Goal: Task Accomplishment & Management: Manage account settings

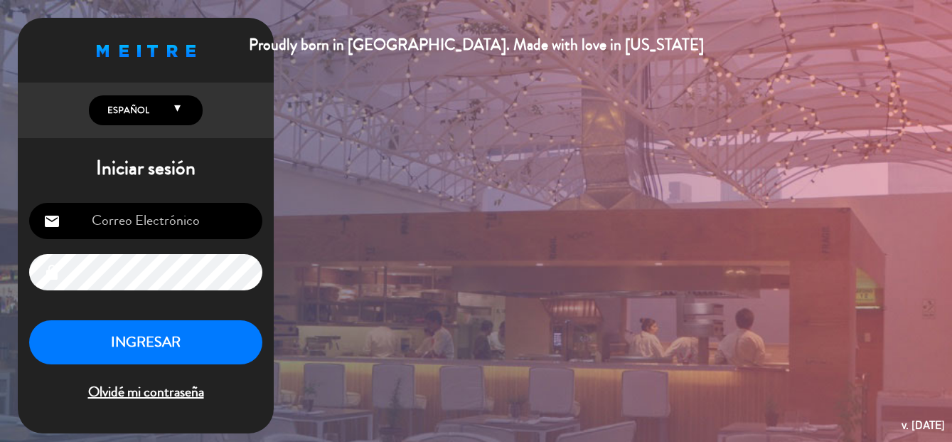
type input "[EMAIL_ADDRESS][DOMAIN_NAME]"
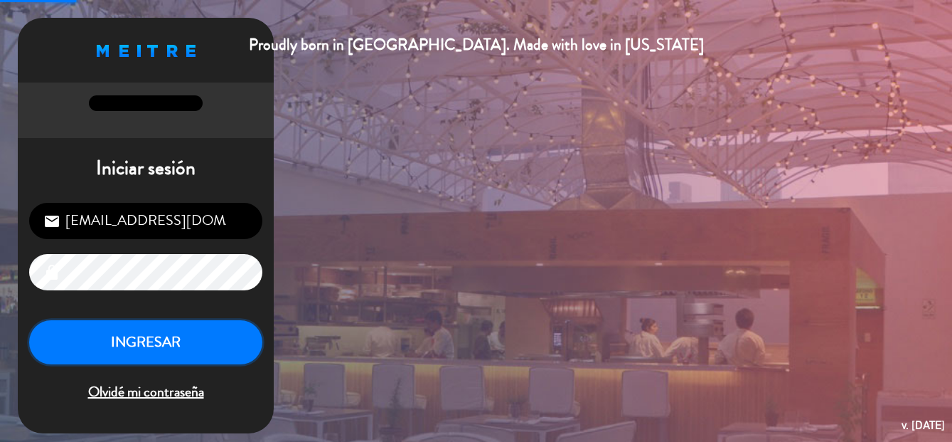
click at [150, 353] on button "INGRESAR" at bounding box center [145, 342] width 233 height 45
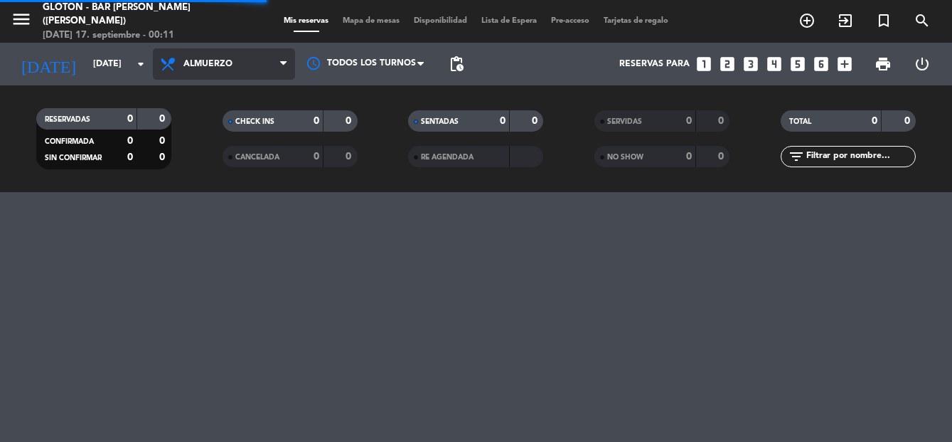
click at [253, 55] on span "Almuerzo" at bounding box center [224, 63] width 142 height 31
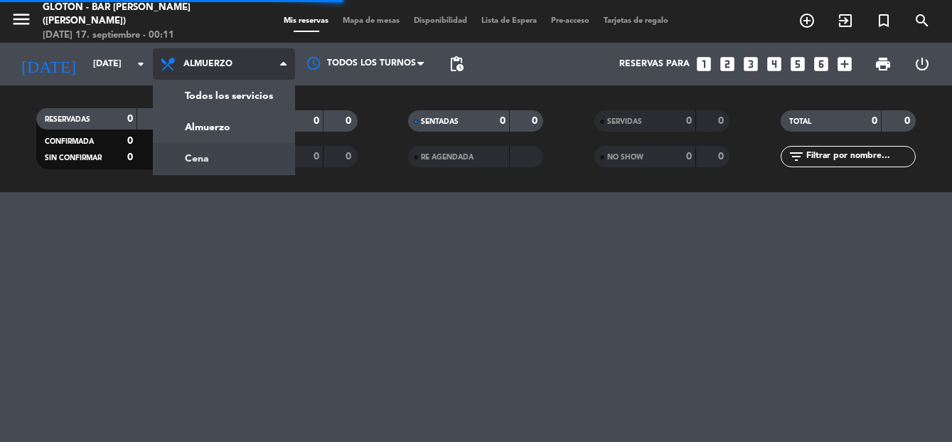
click at [249, 158] on div "menu Glotón - Bar [PERSON_NAME] ([PERSON_NAME]) [DATE] 17. septiembre - 00:11 M…" at bounding box center [476, 96] width 952 height 192
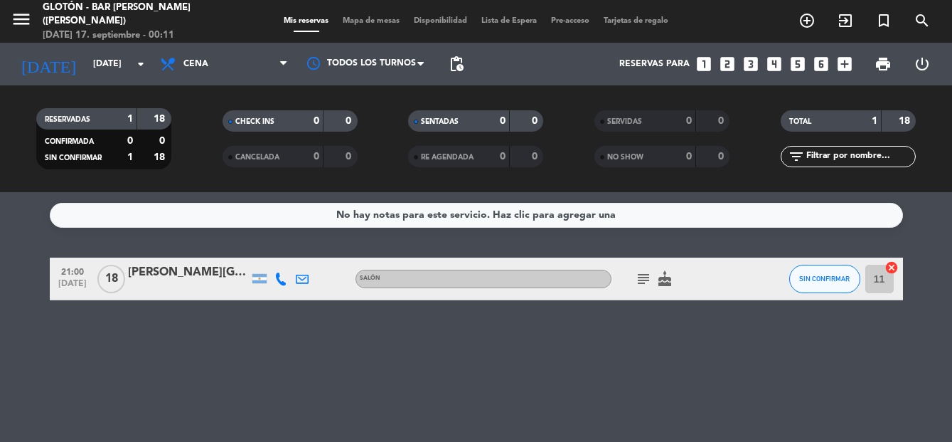
click at [646, 278] on icon "subject" at bounding box center [643, 278] width 17 height 17
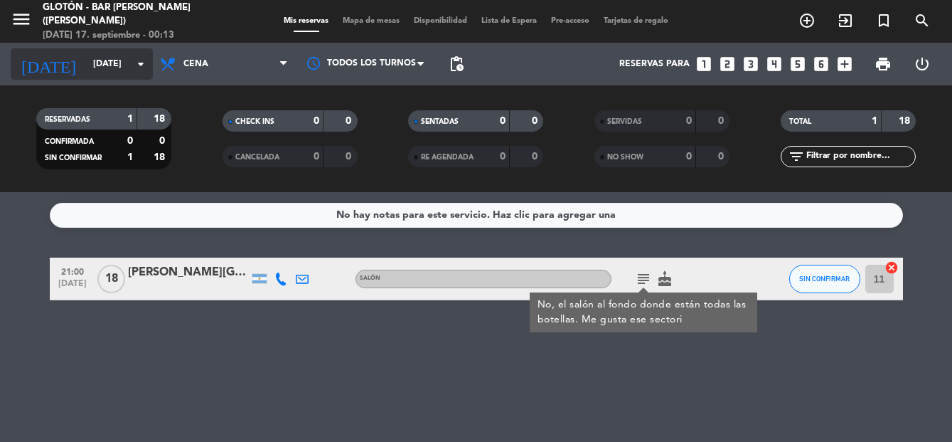
click at [109, 53] on input "[DATE]" at bounding box center [146, 64] width 120 height 24
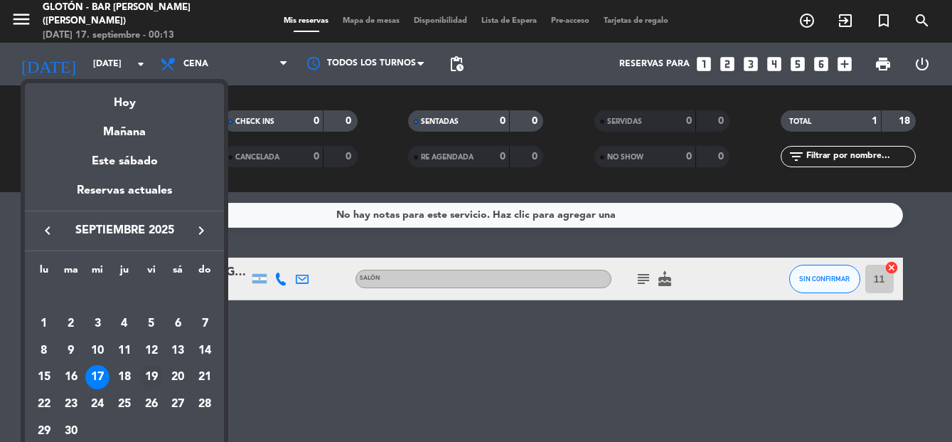
click at [161, 380] on div "19" at bounding box center [151, 377] width 24 height 24
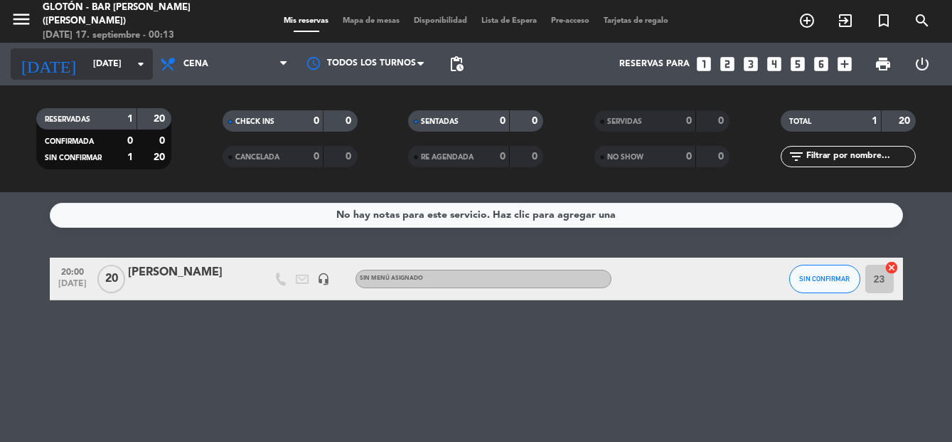
click at [103, 63] on input "[DATE]" at bounding box center [146, 64] width 120 height 24
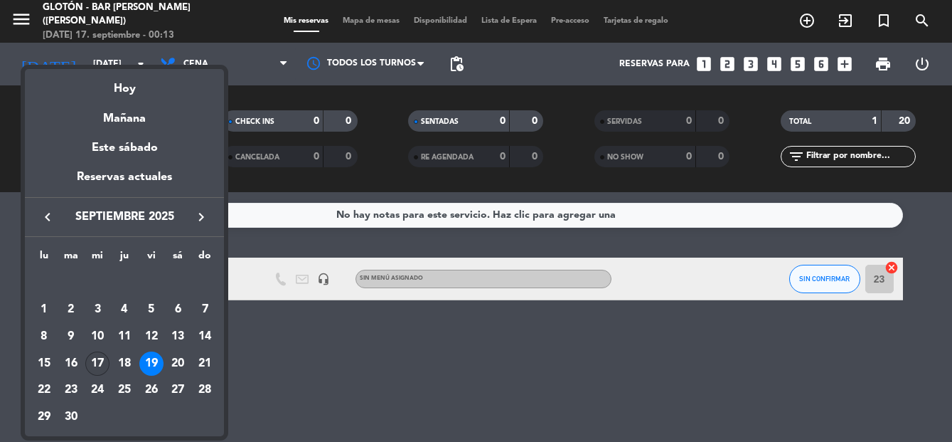
click at [89, 368] on div "17" at bounding box center [97, 363] width 24 height 24
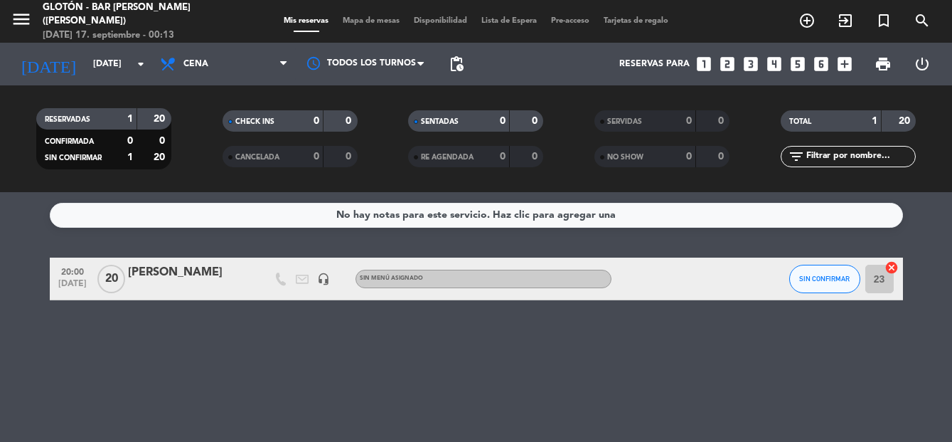
type input "[DATE]"
click at [201, 272] on div "[PERSON_NAME][GEOGRAPHIC_DATA]" at bounding box center [188, 272] width 121 height 18
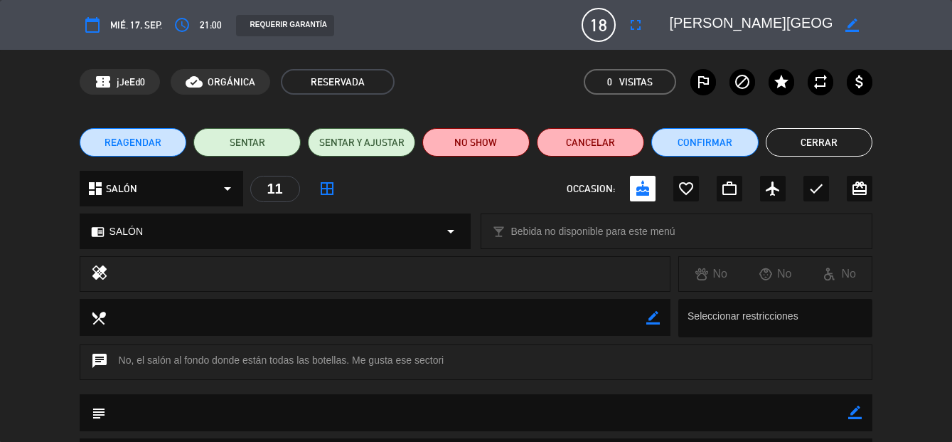
type input "[EMAIL_ADDRESS][DOMAIN_NAME]"
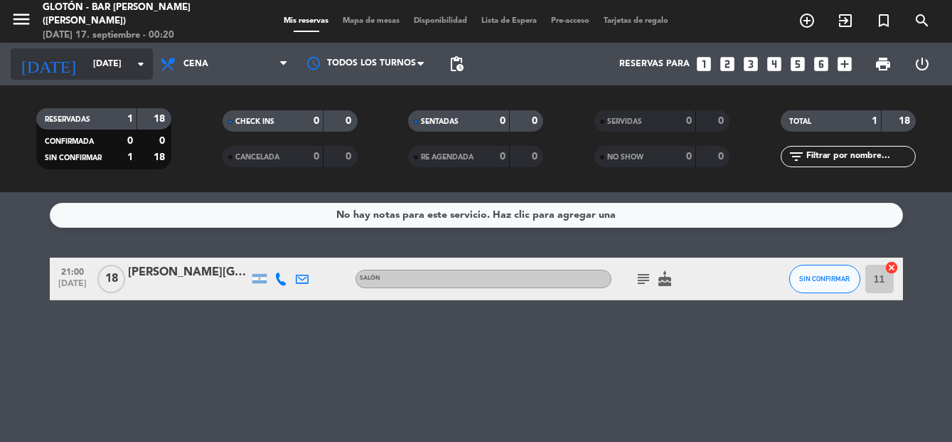
click at [102, 57] on input "[DATE]" at bounding box center [146, 64] width 120 height 24
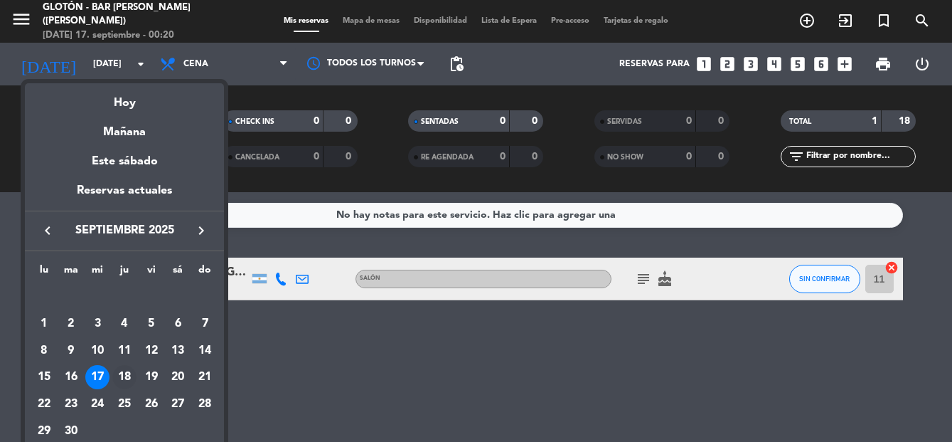
click at [127, 370] on div "18" at bounding box center [124, 377] width 24 height 24
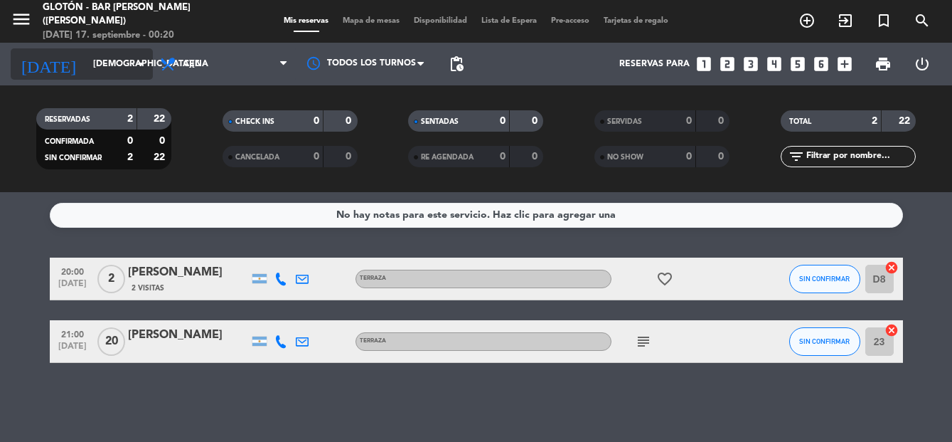
click at [90, 67] on input "jue. 18 sep." at bounding box center [146, 64] width 120 height 24
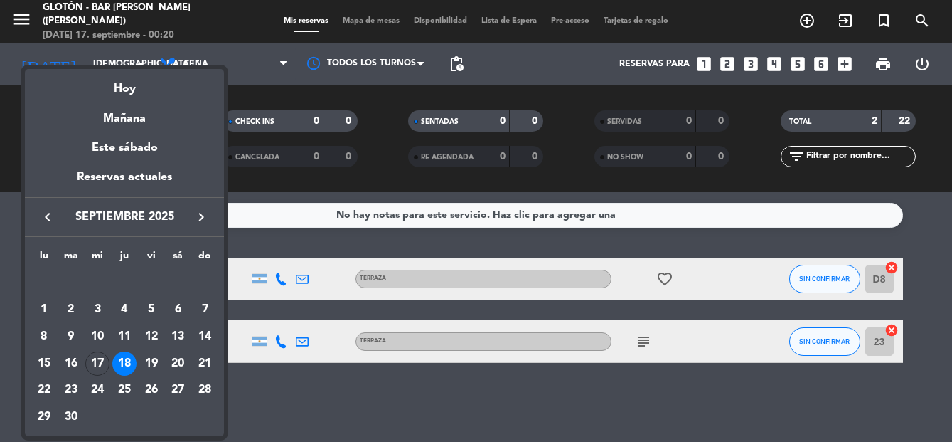
click at [75, 67] on mat-datepicker-content "semana que viene esta semana semana previa misma semana del año anterior Hoy Ma…" at bounding box center [124, 250] width 199 height 370
click at [6, 258] on div at bounding box center [476, 221] width 952 height 442
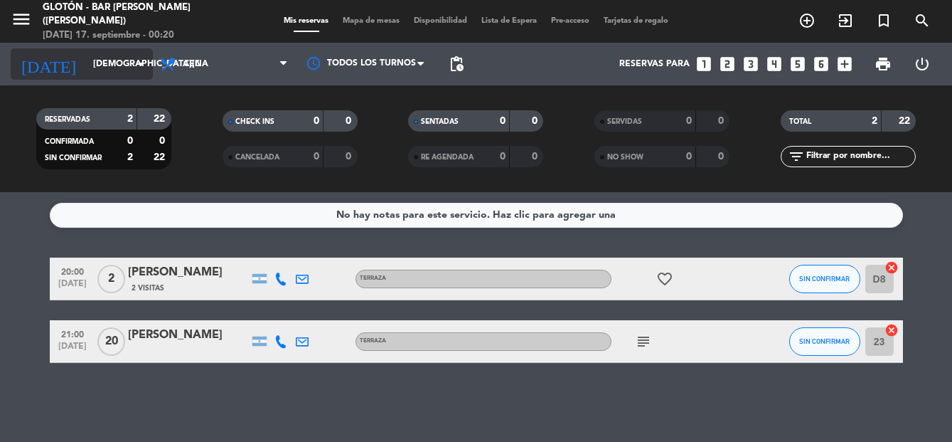
click at [110, 65] on input "jue. 18 sep." at bounding box center [146, 64] width 120 height 24
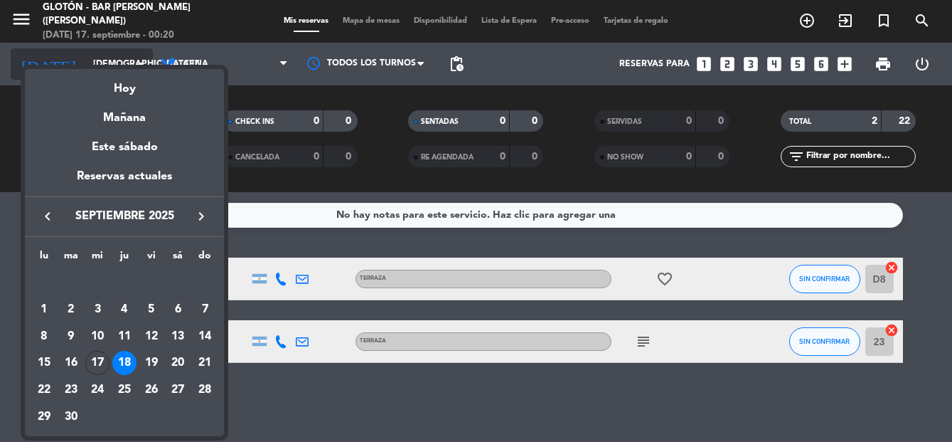
click at [110, 65] on div "semana que viene esta semana semana previa misma semana del año anterior Hoy Ma…" at bounding box center [124, 249] width 199 height 374
click at [151, 358] on div "19" at bounding box center [151, 363] width 24 height 24
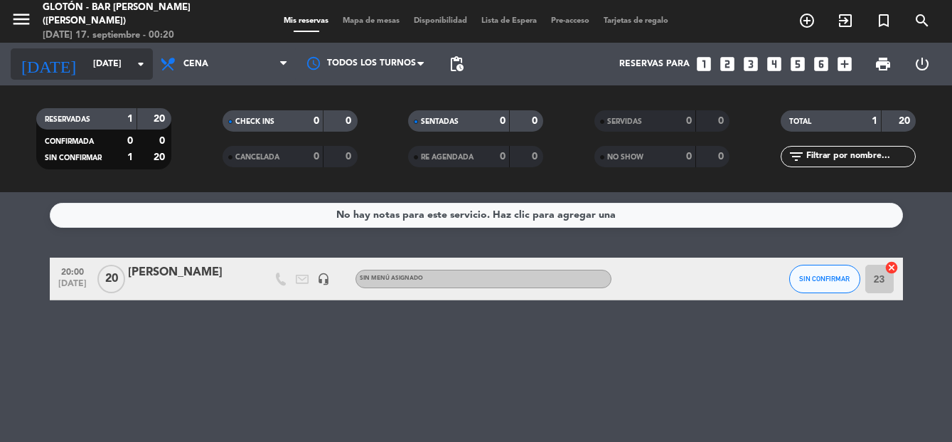
click at [102, 68] on input "[DATE]" at bounding box center [146, 64] width 120 height 24
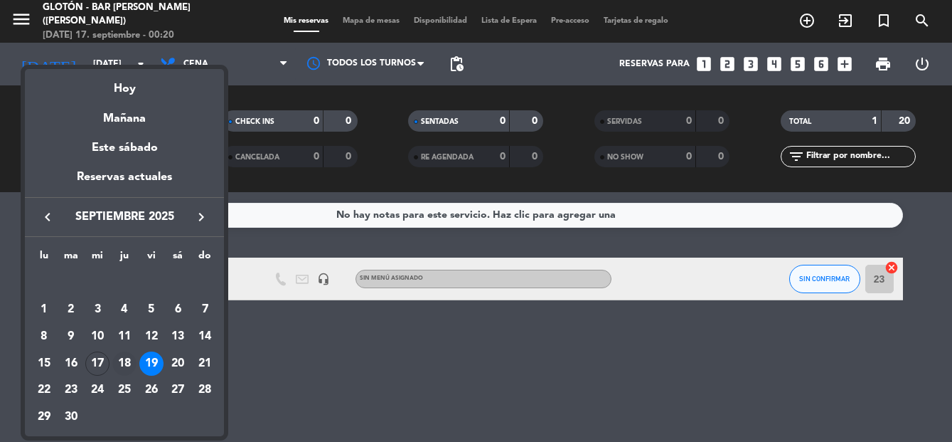
click at [134, 361] on div "18" at bounding box center [124, 363] width 24 height 24
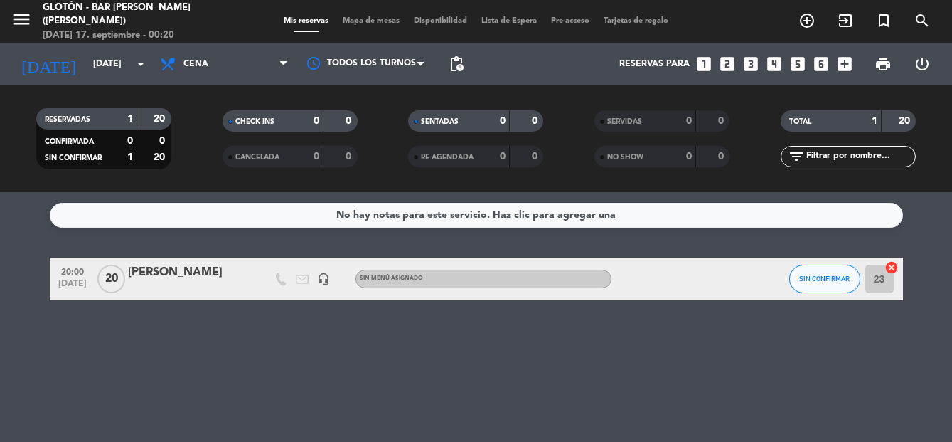
type input "jue. 18 sep."
